Goal: Check status: Check status

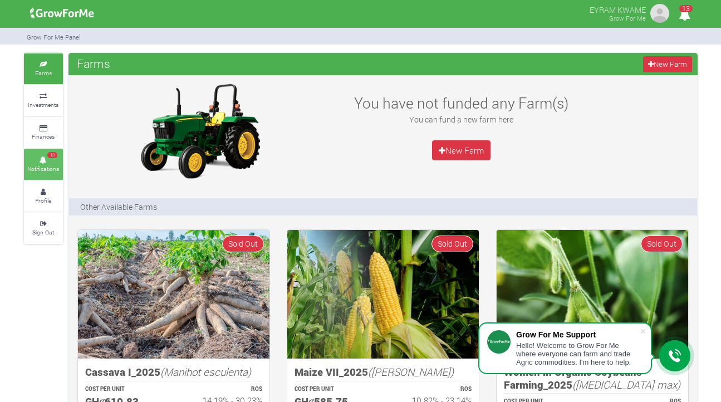
click at [43, 170] on small "Notifications" at bounding box center [43, 169] width 32 height 8
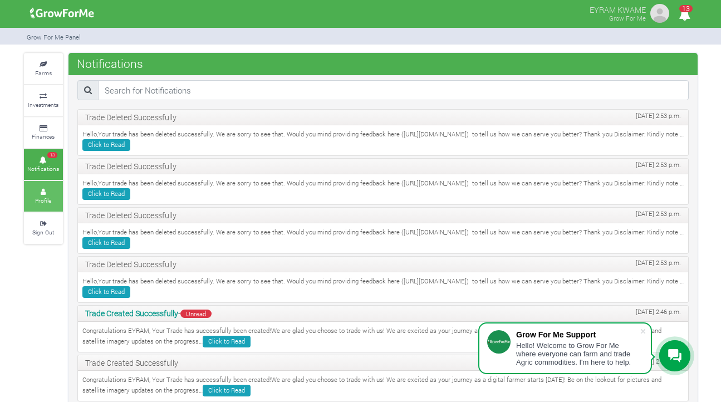
click at [52, 190] on icon at bounding box center [43, 192] width 33 height 6
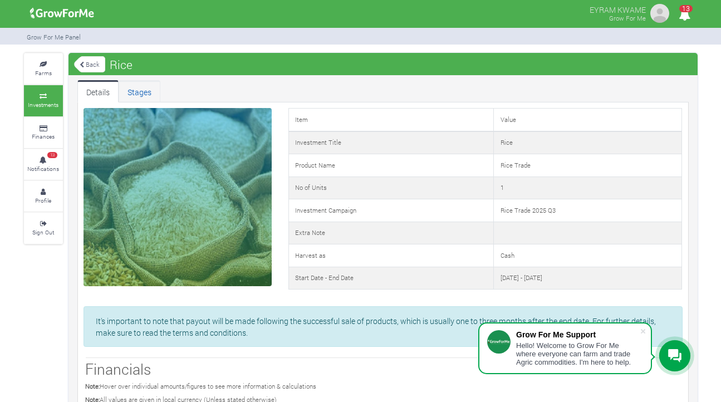
click at [138, 92] on link "Stages" at bounding box center [140, 91] width 42 height 22
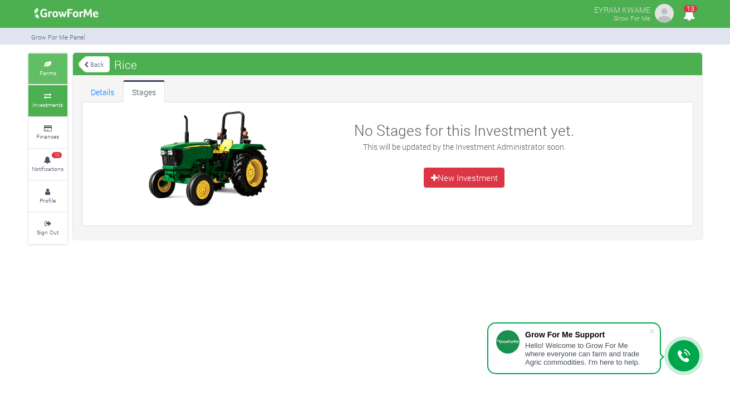
click at [49, 64] on icon at bounding box center [47, 65] width 33 height 6
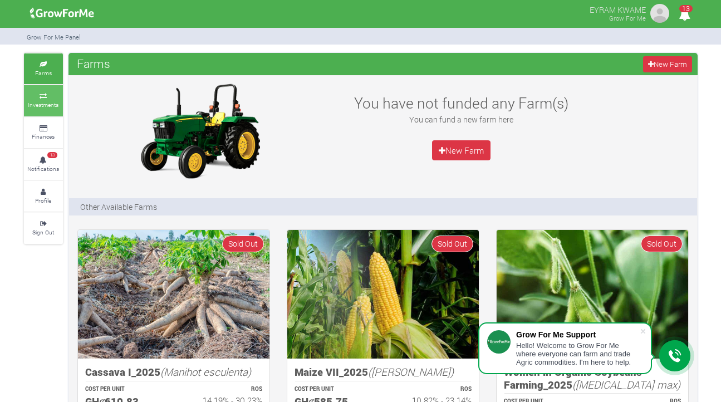
click at [56, 106] on small "Investments" at bounding box center [43, 105] width 31 height 8
